Goal: Task Accomplishment & Management: Complete application form

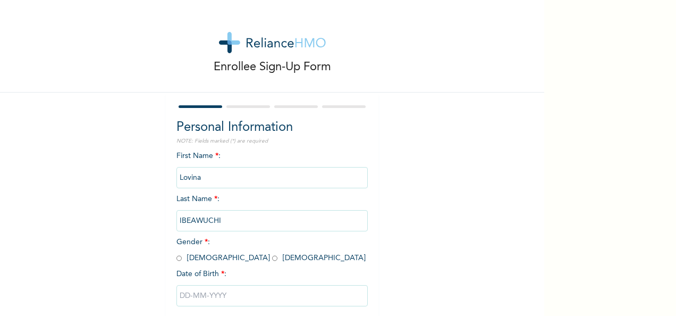
click at [272, 259] on input "radio" at bounding box center [274, 258] width 5 height 10
radio input "true"
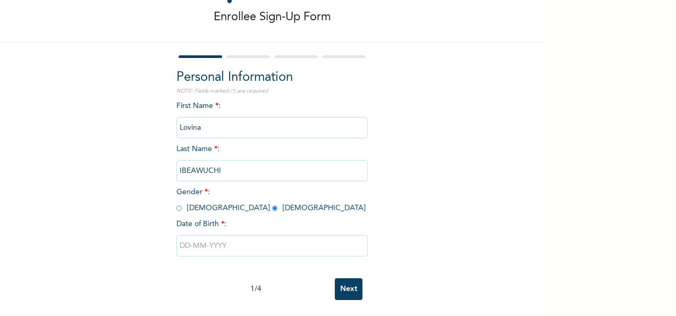
scroll to position [59, 0]
click at [244, 238] on input "text" at bounding box center [271, 245] width 191 height 21
select select "9"
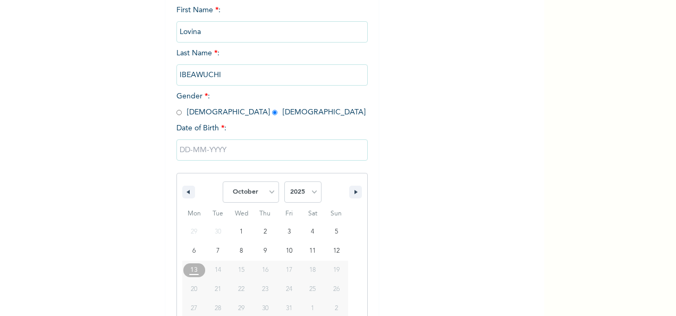
scroll to position [168, 0]
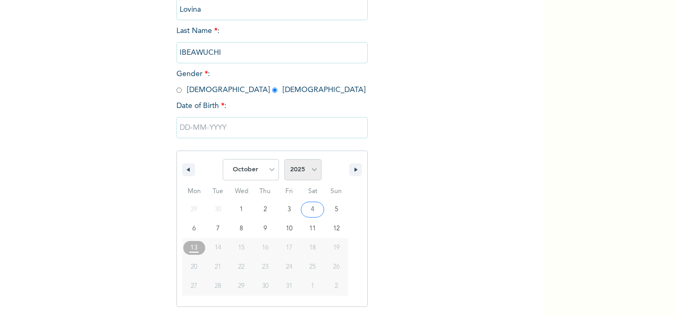
click at [310, 168] on select "2025 2024 2023 2022 2021 2020 2019 2018 2017 2016 2015 2014 2013 2012 2011 2010…" at bounding box center [302, 169] width 37 height 21
select select "1967"
click at [284, 160] on select "2025 2024 2023 2022 2021 2020 2019 2018 2017 2016 2015 2014 2013 2012 2011 2010…" at bounding box center [302, 169] width 37 height 21
click at [265, 171] on select "January February March April May June July August September October November De…" at bounding box center [251, 169] width 56 height 21
select select "4"
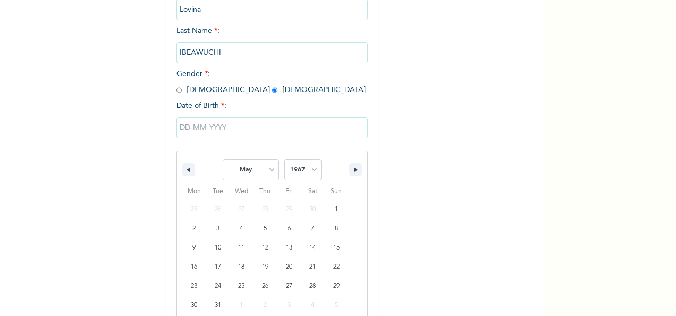
click at [223, 160] on select "January February March April May June July August September October November De…" at bounding box center [251, 169] width 56 height 21
type input "05/15/1967"
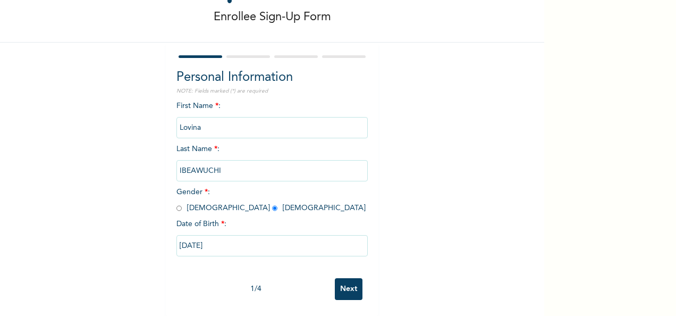
click at [346, 282] on input "Next" at bounding box center [349, 289] width 28 height 22
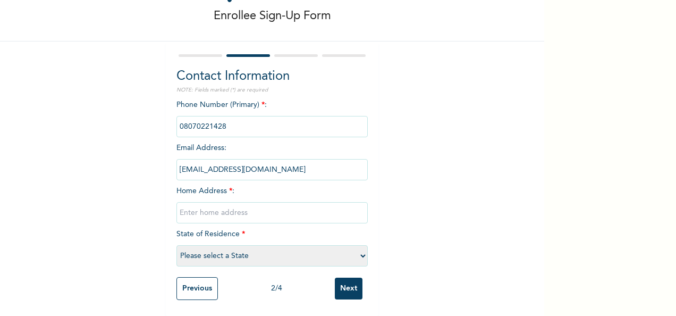
drag, startPoint x: 223, startPoint y: 118, endPoint x: 161, endPoint y: 124, distance: 61.8
click at [166, 124] on div "Contact Information NOTE: Fields marked (*) are required Phone Number (Primary)…" at bounding box center [272, 178] width 212 height 274
drag, startPoint x: 241, startPoint y: 89, endPoint x: 244, endPoint y: 85, distance: 5.6
click at [244, 85] on div "Contact Information NOTE: Fields marked (*) are required Phone Number (Primary)…" at bounding box center [271, 169] width 191 height 205
drag, startPoint x: 244, startPoint y: 85, endPoint x: 238, endPoint y: 118, distance: 33.5
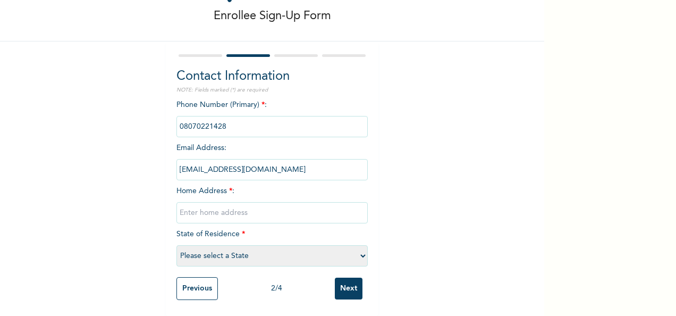
click at [238, 118] on input "phone" at bounding box center [271, 126] width 191 height 21
click at [229, 116] on input "phone" at bounding box center [271, 126] width 191 height 21
click at [222, 121] on input "phone" at bounding box center [271, 126] width 191 height 21
click at [224, 120] on input "phone" at bounding box center [271, 126] width 191 height 21
click at [225, 118] on input "phone" at bounding box center [271, 126] width 191 height 21
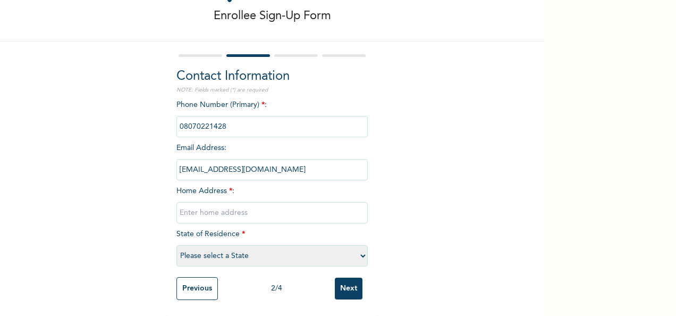
click at [203, 120] on input "phone" at bounding box center [271, 126] width 191 height 21
drag, startPoint x: 203, startPoint y: 120, endPoint x: 210, endPoint y: 117, distance: 8.1
click at [210, 117] on input "phone" at bounding box center [271, 126] width 191 height 21
click at [223, 123] on input "phone" at bounding box center [271, 126] width 191 height 21
click at [224, 122] on input "phone" at bounding box center [271, 126] width 191 height 21
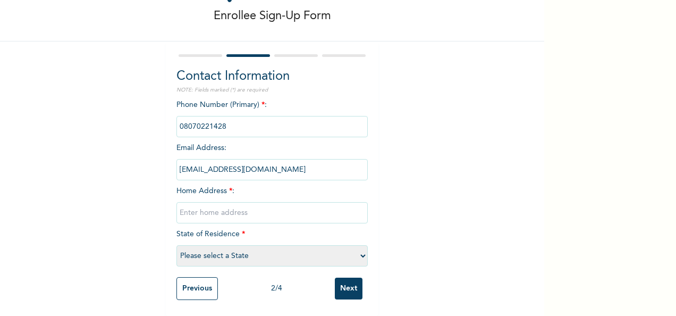
drag, startPoint x: 478, startPoint y: 123, endPoint x: 478, endPoint y: 129, distance: 6.4
click at [478, 126] on div "Enrollee Sign-Up Form Contact Information NOTE: Fields marked (*) are required …" at bounding box center [272, 132] width 544 height 367
click at [268, 202] on input "text" at bounding box center [271, 212] width 191 height 21
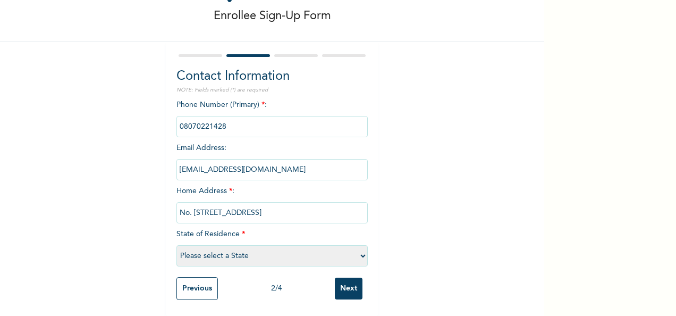
type input "No. 2 Richland Hotel Close, Okporo Estate, Rukpokwu, Port Hardourt"
click at [353, 247] on select "Please select a State Abia Abuja (FCT) Adamawa Akwa Ibom Anambra Bauchi Bayelsa…" at bounding box center [271, 255] width 191 height 21
select select "33"
click at [176, 245] on select "Please select a State Abia Abuja (FCT) Adamawa Akwa Ibom Anambra Bauchi Bayelsa…" at bounding box center [271, 255] width 191 height 21
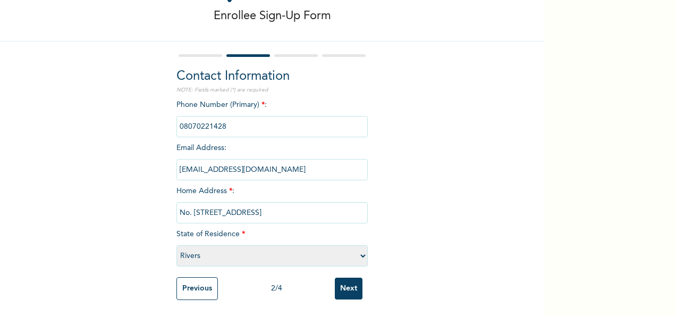
click at [347, 277] on input "Next" at bounding box center [349, 288] width 28 height 22
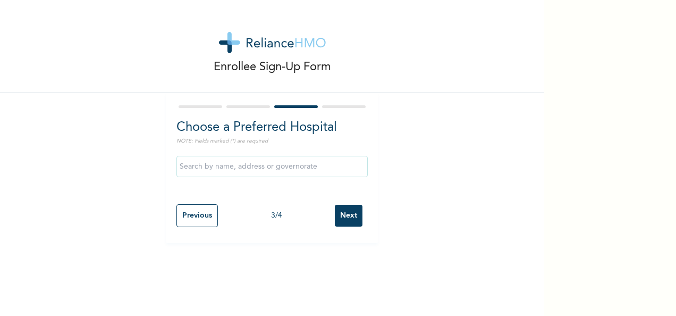
click at [346, 214] on input "Next" at bounding box center [349, 216] width 28 height 22
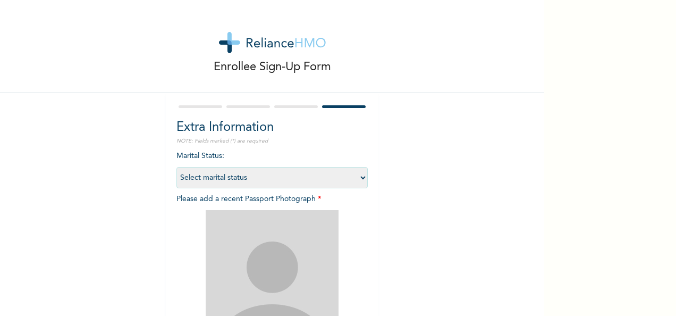
click at [356, 177] on select "Select marital status Single Married Divorced Widow/Widower" at bounding box center [271, 177] width 191 height 21
select select "2"
click at [176, 167] on select "Select marital status Single Married Divorced Widow/Widower" at bounding box center [271, 177] width 191 height 21
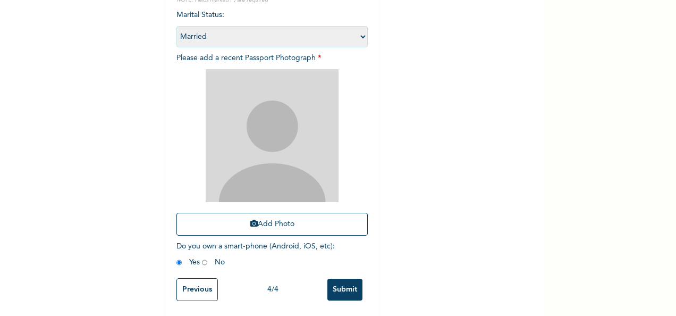
scroll to position [151, 0]
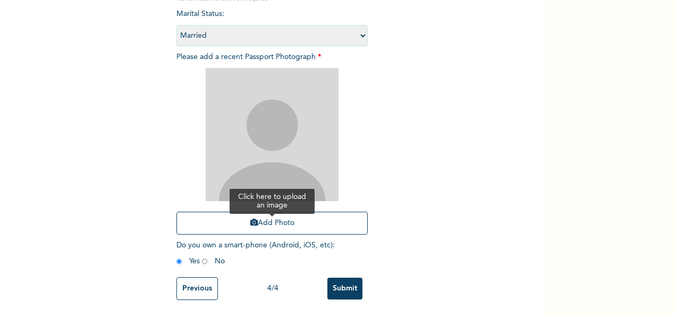
click at [272, 214] on button "Add Photo" at bounding box center [271, 222] width 191 height 23
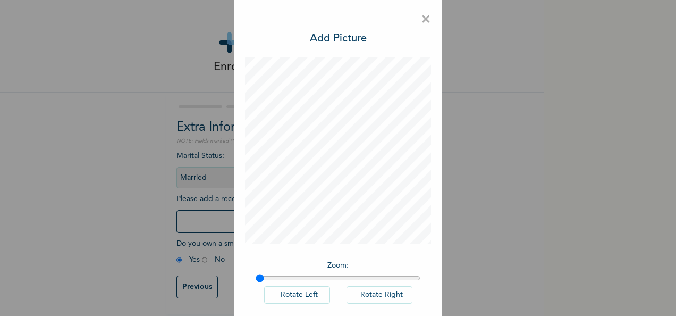
scroll to position [0, 0]
click at [422, 18] on span "×" at bounding box center [426, 22] width 10 height 22
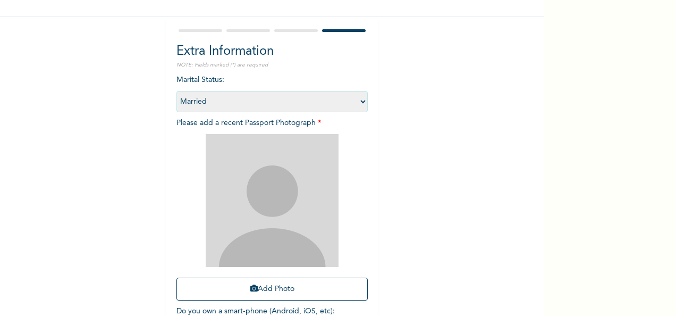
scroll to position [151, 0]
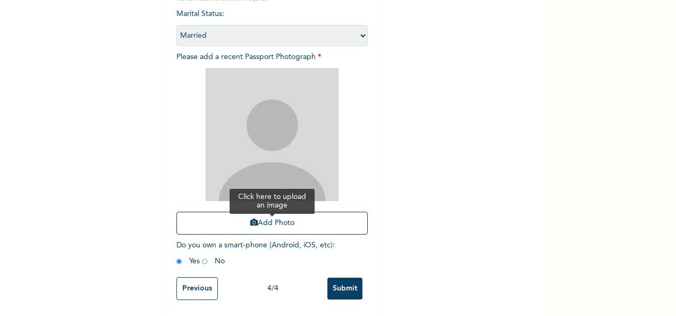
click at [269, 211] on button "Add Photo" at bounding box center [271, 222] width 191 height 23
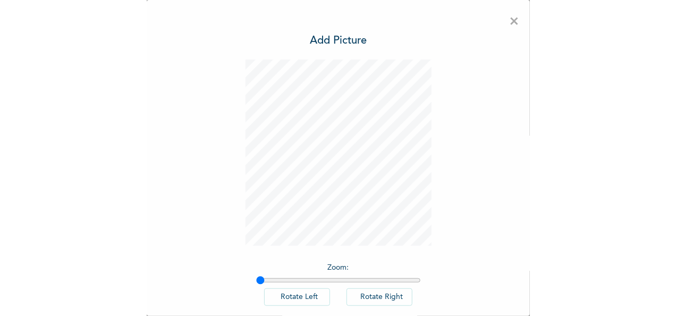
scroll to position [0, 0]
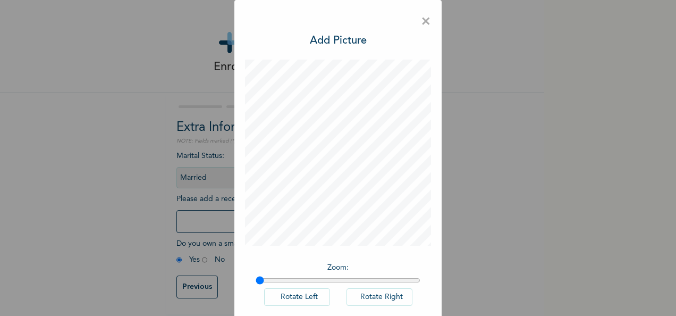
click at [421, 19] on span "×" at bounding box center [426, 22] width 10 height 22
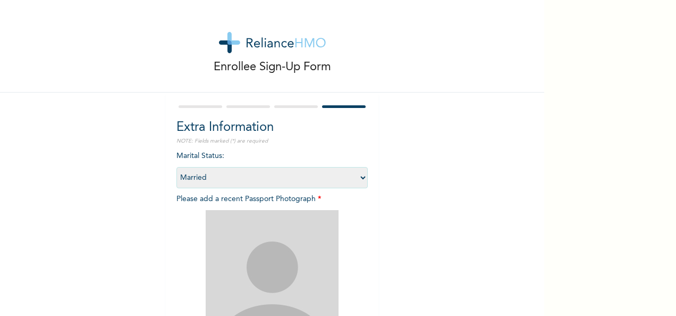
scroll to position [151, 0]
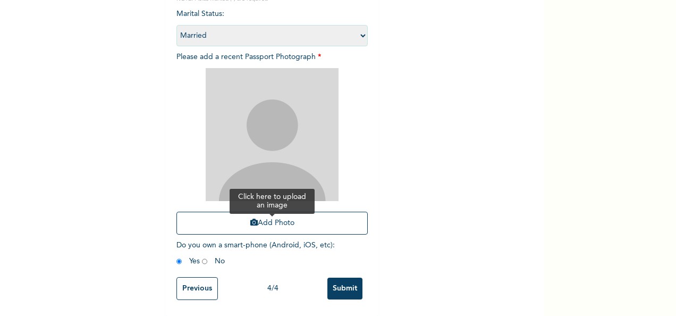
click at [269, 214] on button "Add Photo" at bounding box center [271, 222] width 191 height 23
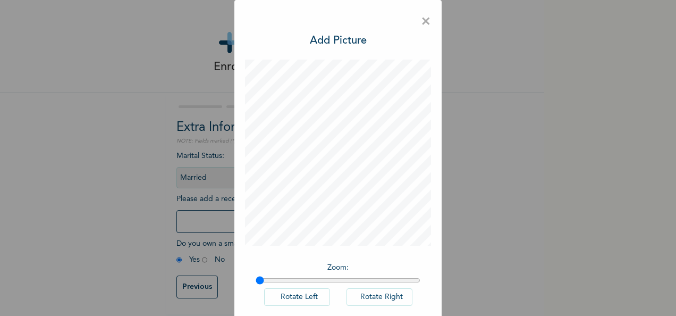
click at [130, 133] on div "× Add Picture Zoom : Rotate Left Rotate Right DONE" at bounding box center [338, 158] width 676 height 316
click at [421, 22] on span "×" at bounding box center [426, 22] width 10 height 22
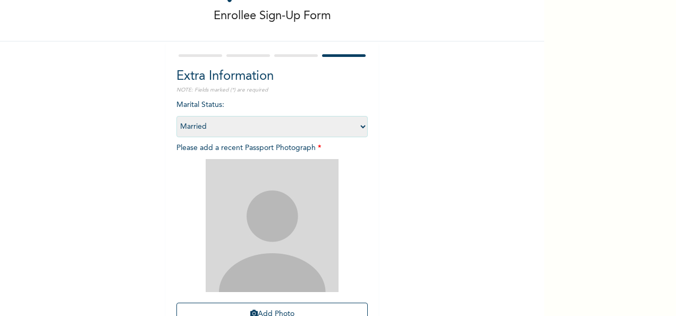
scroll to position [151, 0]
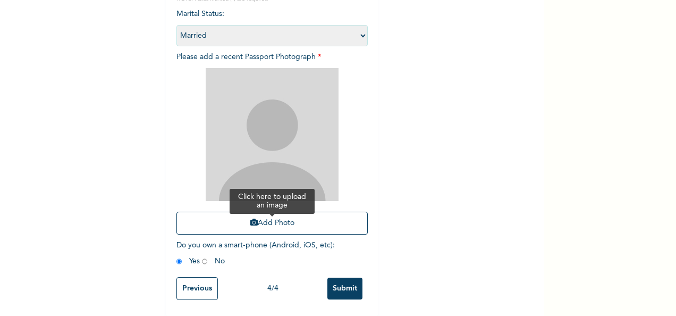
click at [275, 215] on button "Add Photo" at bounding box center [271, 222] width 191 height 23
